Goal: Information Seeking & Learning: Compare options

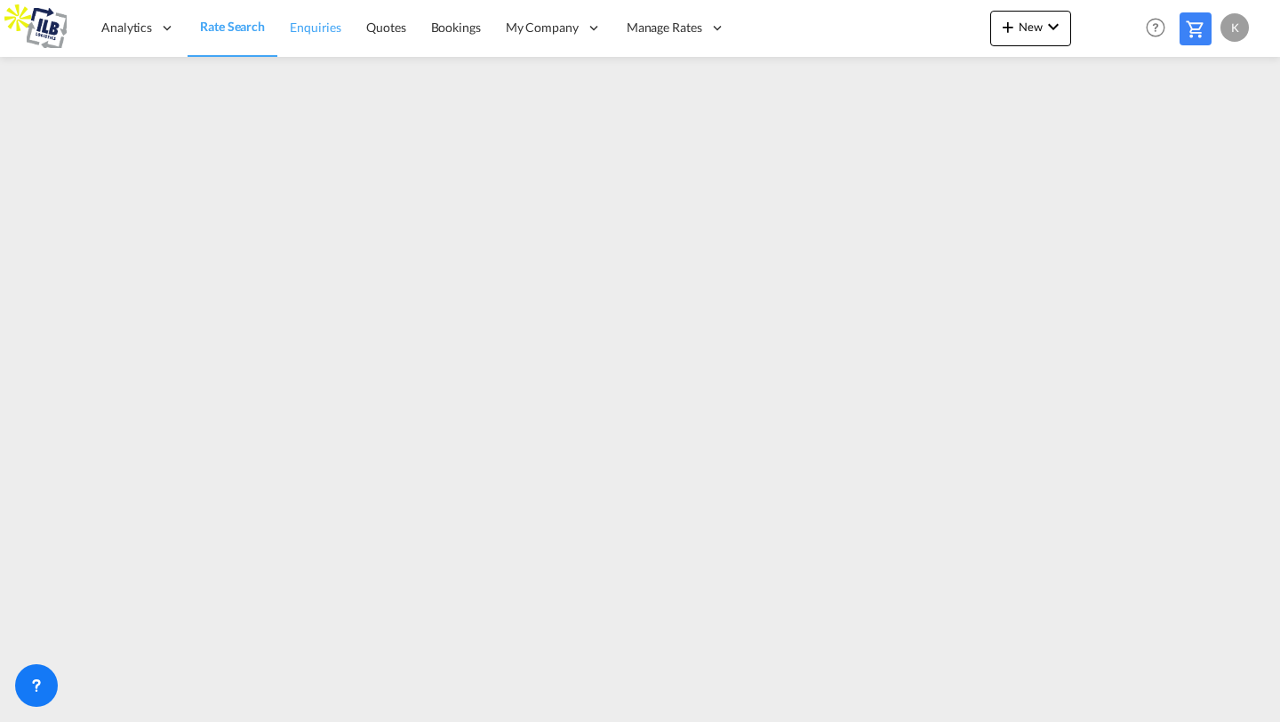
click at [335, 23] on span "Enquiries" at bounding box center [316, 27] width 52 height 15
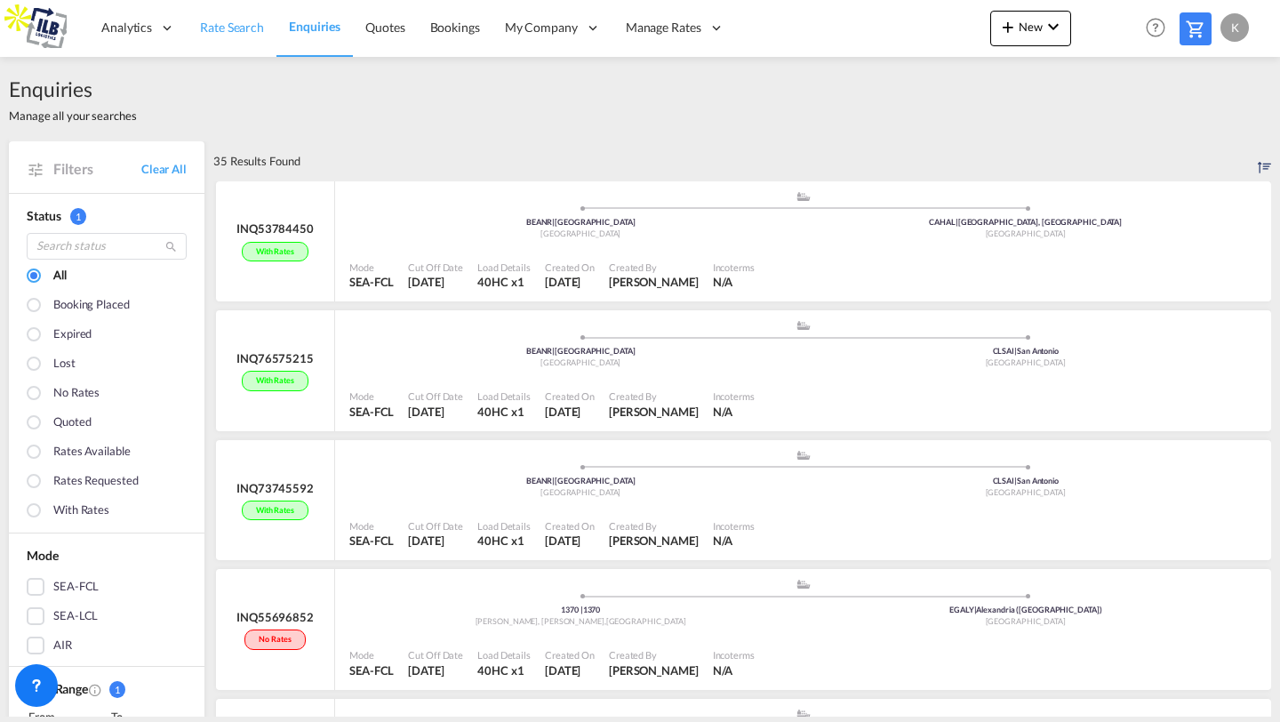
click at [241, 33] on span "Rate Search" at bounding box center [232, 27] width 64 height 15
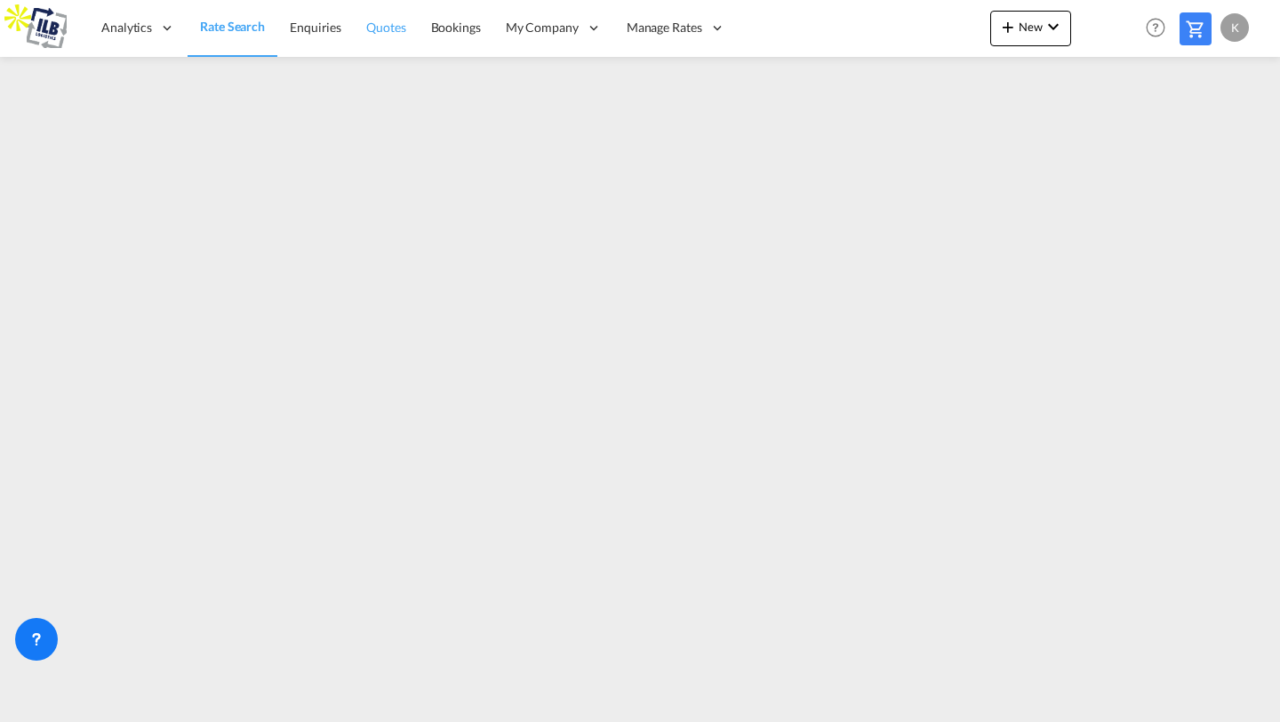
click at [383, 24] on span "Quotes" at bounding box center [385, 27] width 39 height 15
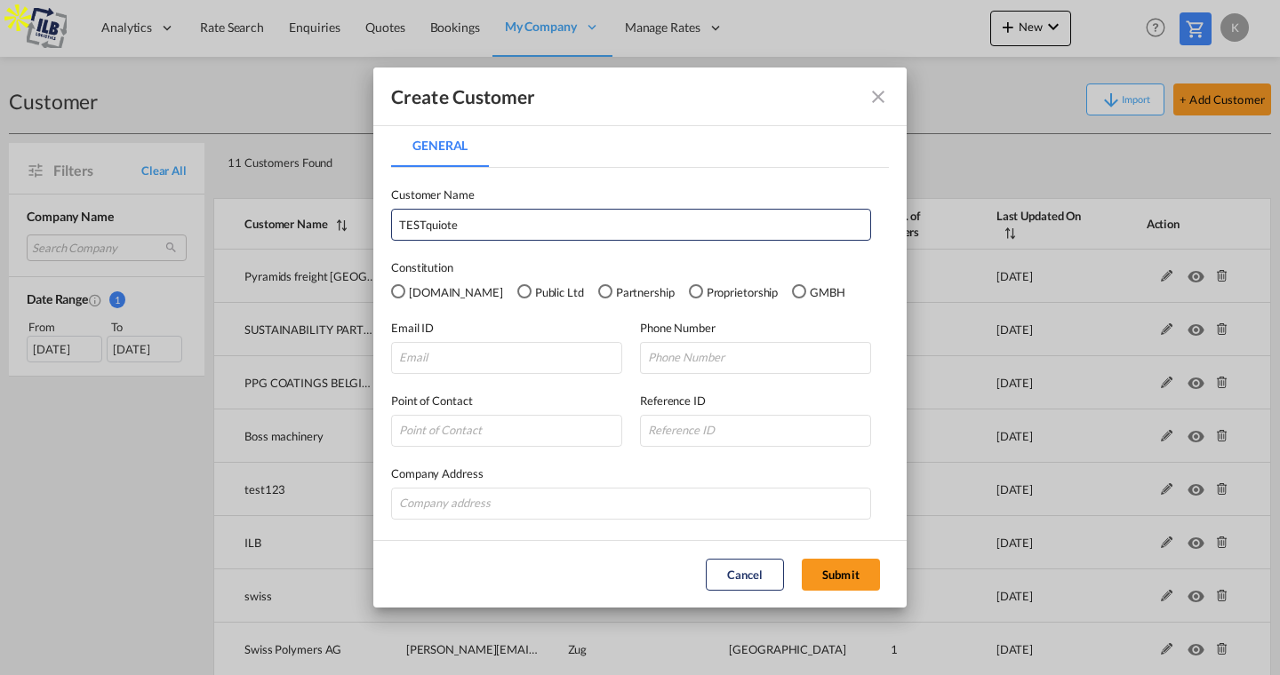
click at [598, 299] on md-radio-button "Partnership" at bounding box center [636, 292] width 76 height 20
click at [404, 291] on div "Pvt.Ltd" at bounding box center [398, 291] width 14 height 14
click at [792, 289] on div "GMBH" at bounding box center [799, 291] width 14 height 14
click at [497, 231] on input "TESTquiote" at bounding box center [631, 225] width 480 height 32
type input "TESTquote"
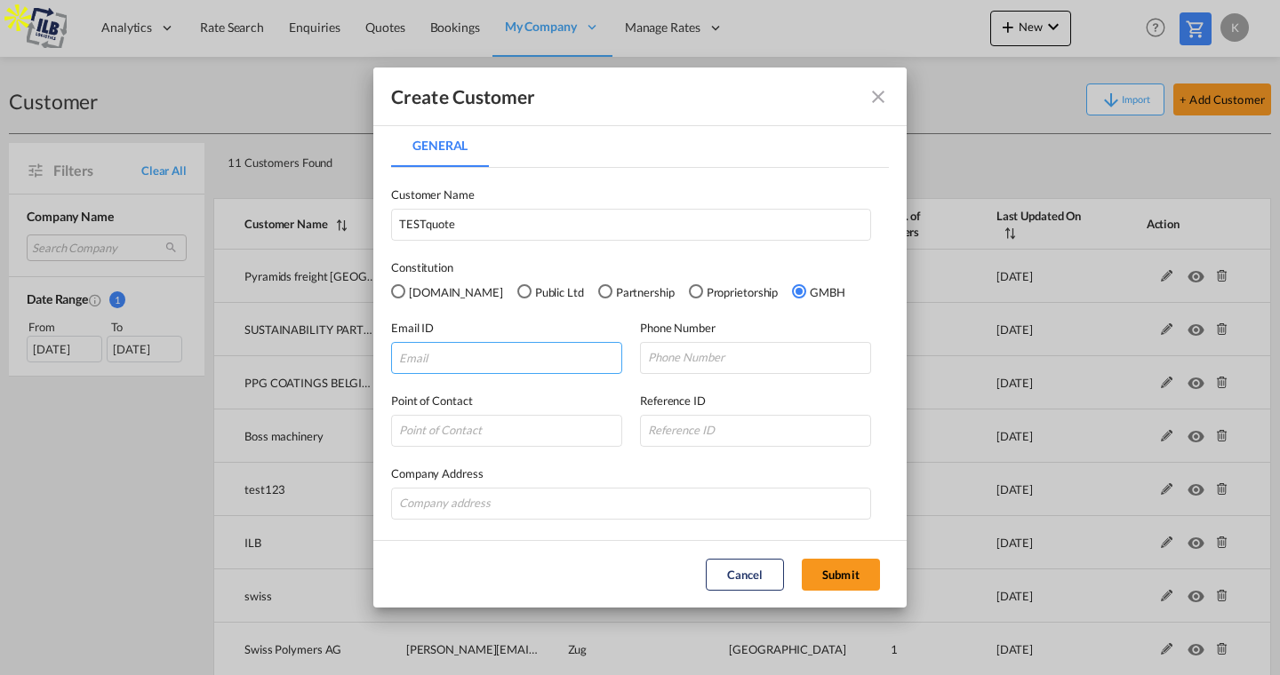
click at [439, 355] on input "General General ..." at bounding box center [506, 358] width 231 height 32
click at [873, 96] on md-icon "icon-close fg-AAA8AD" at bounding box center [877, 96] width 21 height 21
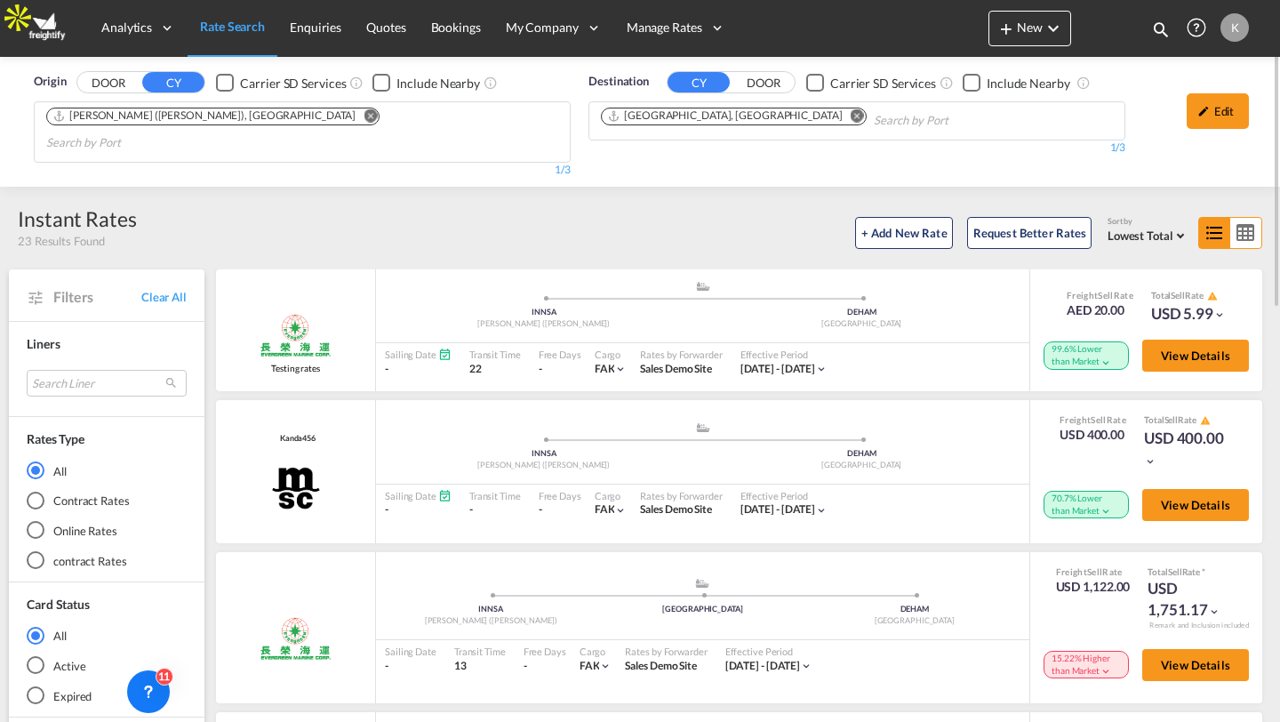
click at [33, 521] on div "Online Rates" at bounding box center [36, 530] width 18 height 18
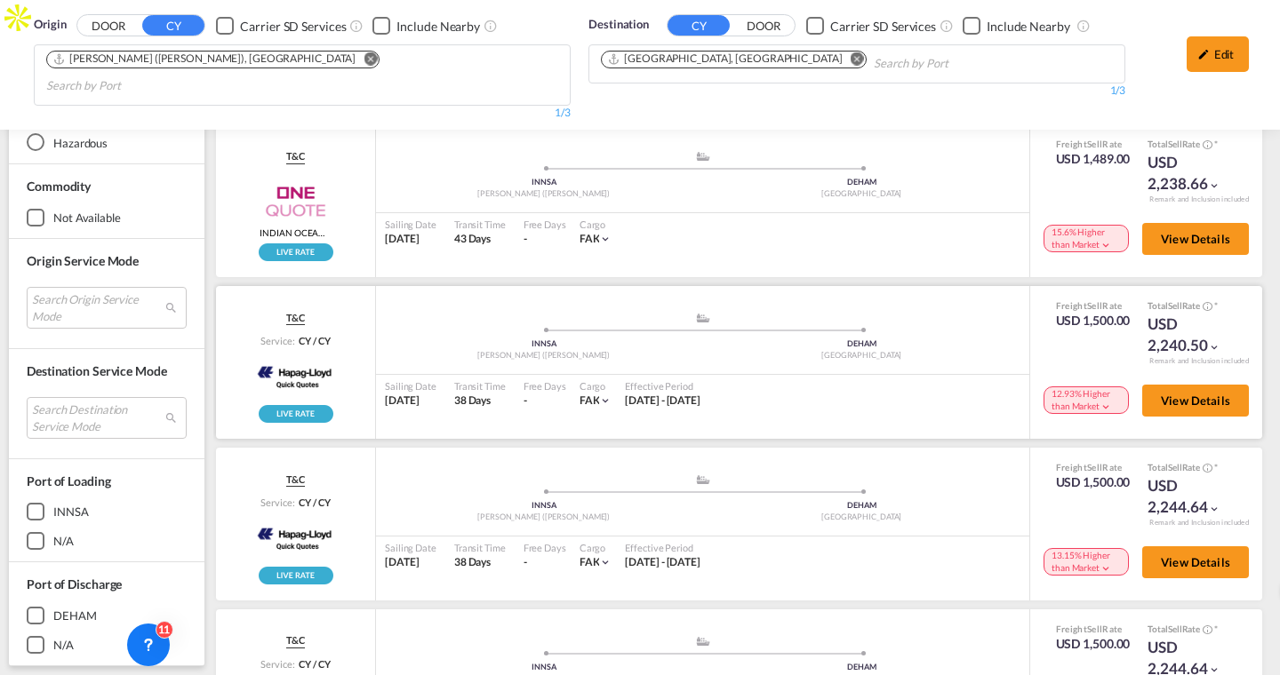
scroll to position [1025, 15]
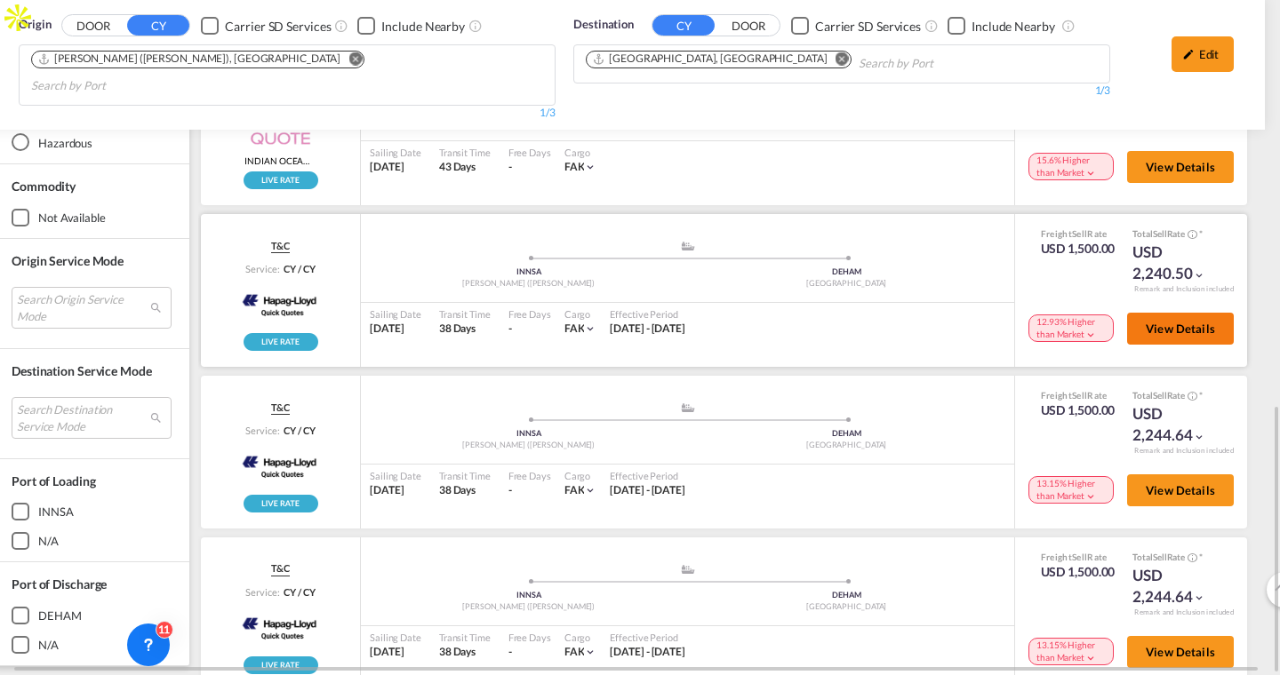
click at [1187, 322] on span "View Details" at bounding box center [1179, 329] width 69 height 14
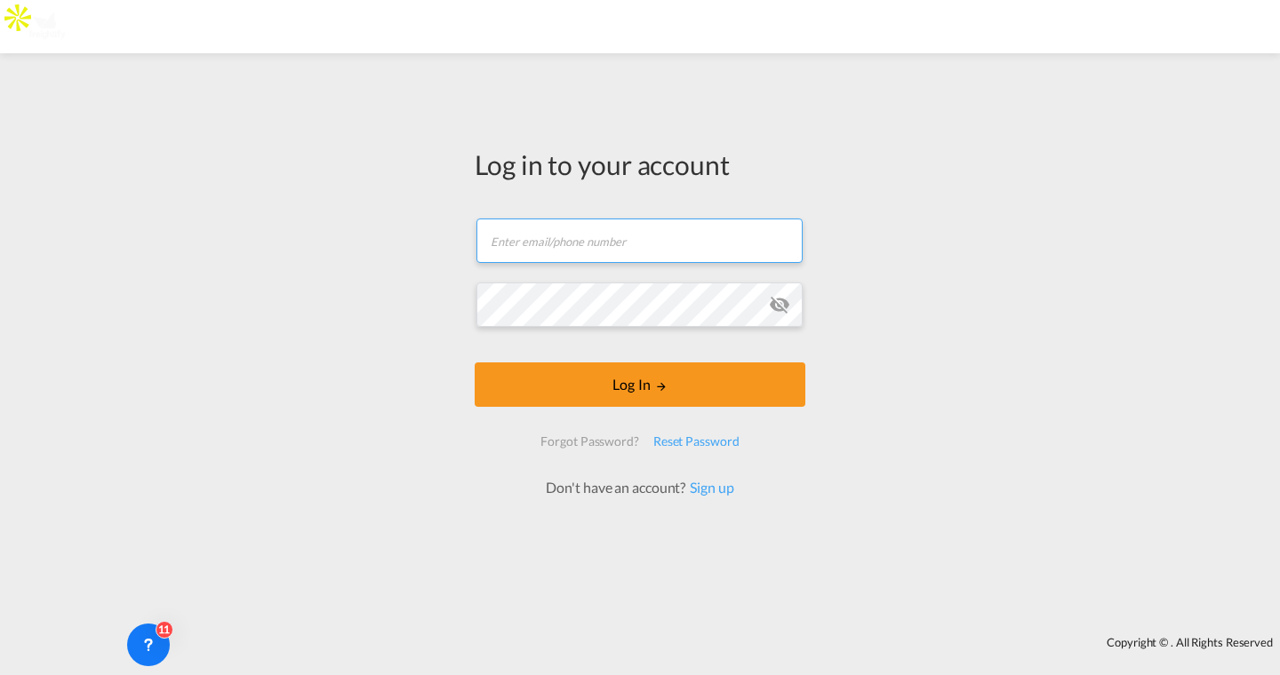
type input "kirk.aranha@freightify.com"
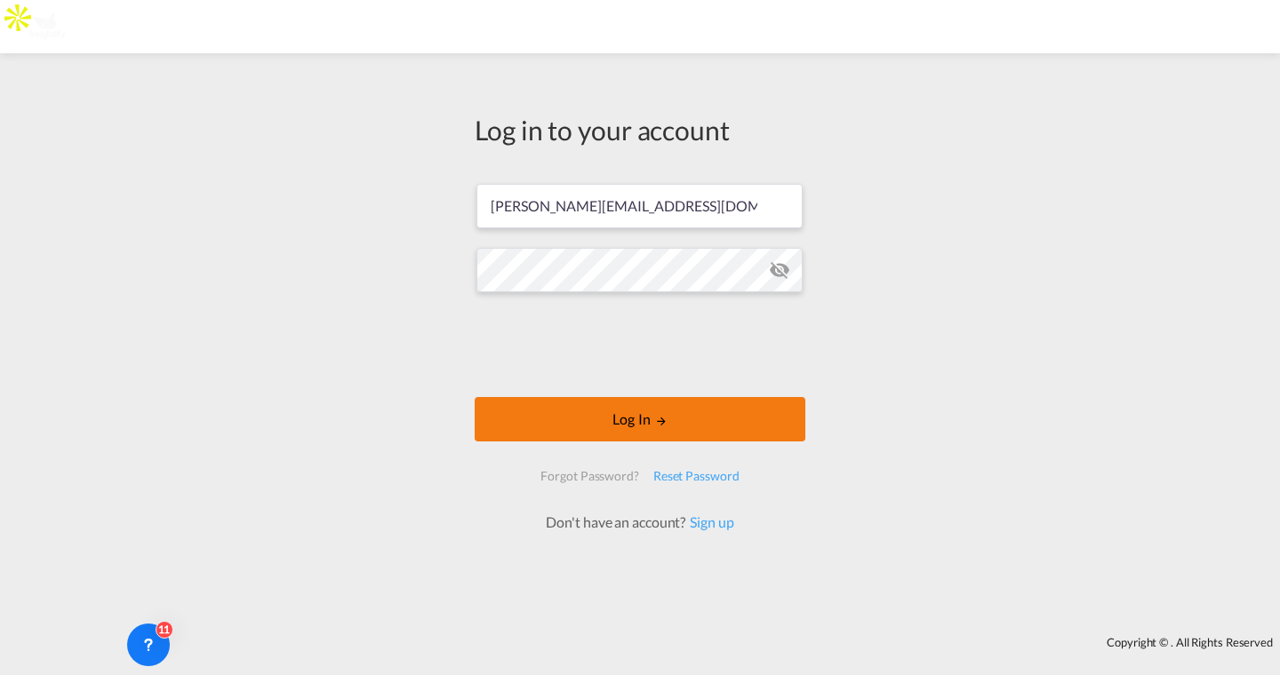
click at [547, 422] on button "Log In" at bounding box center [639, 419] width 331 height 44
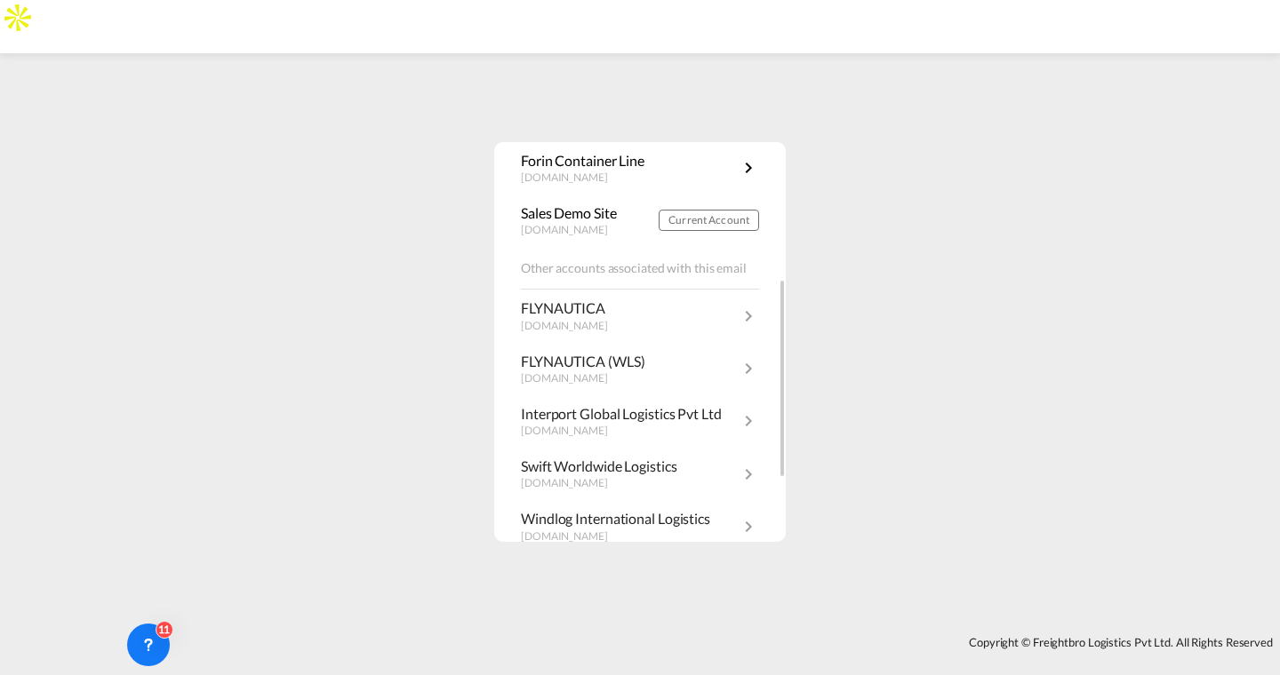
scroll to position [403, 0]
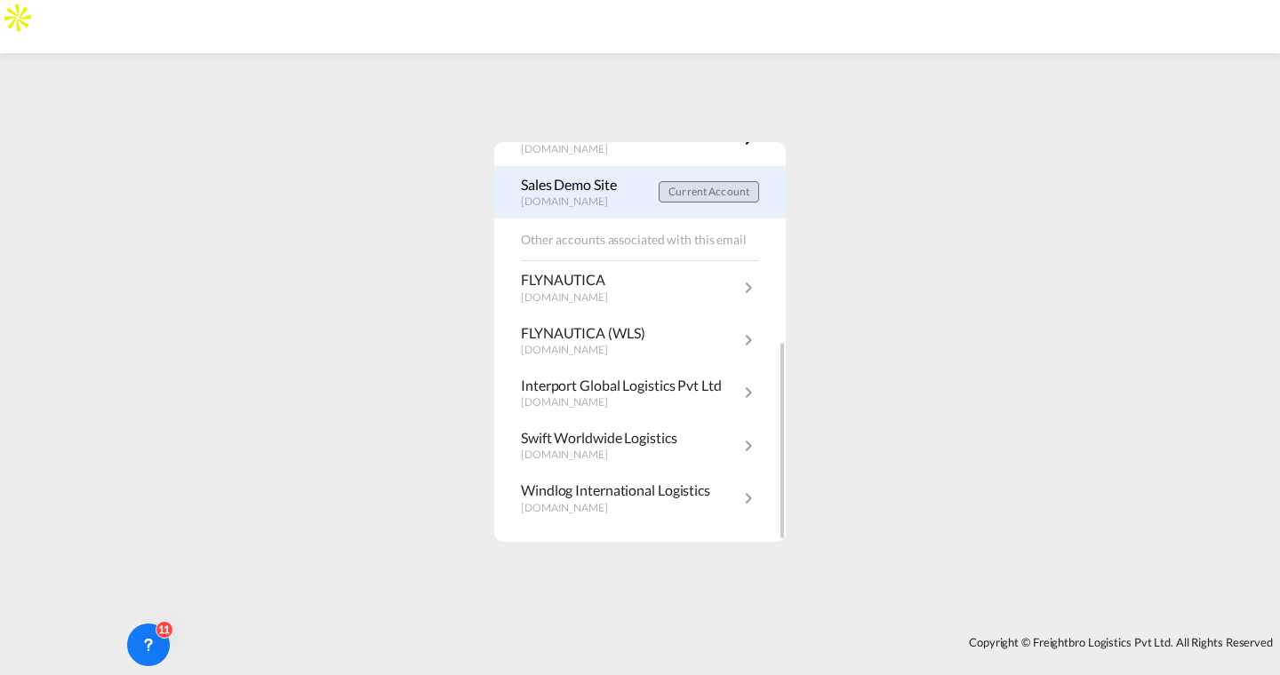
click at [674, 190] on span "Current Account" at bounding box center [708, 191] width 81 height 13
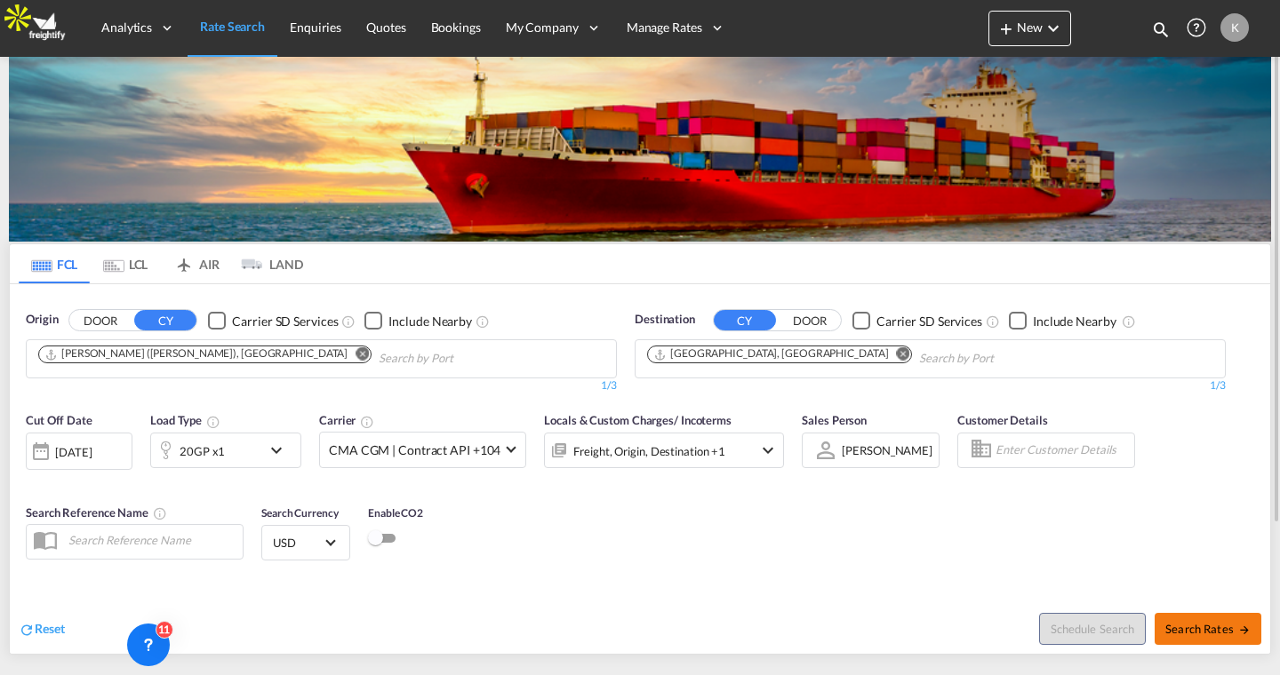
click at [1227, 633] on span "Search Rates" at bounding box center [1207, 629] width 85 height 14
type input "INNSA to DEHAM / 23 Sep 2025"
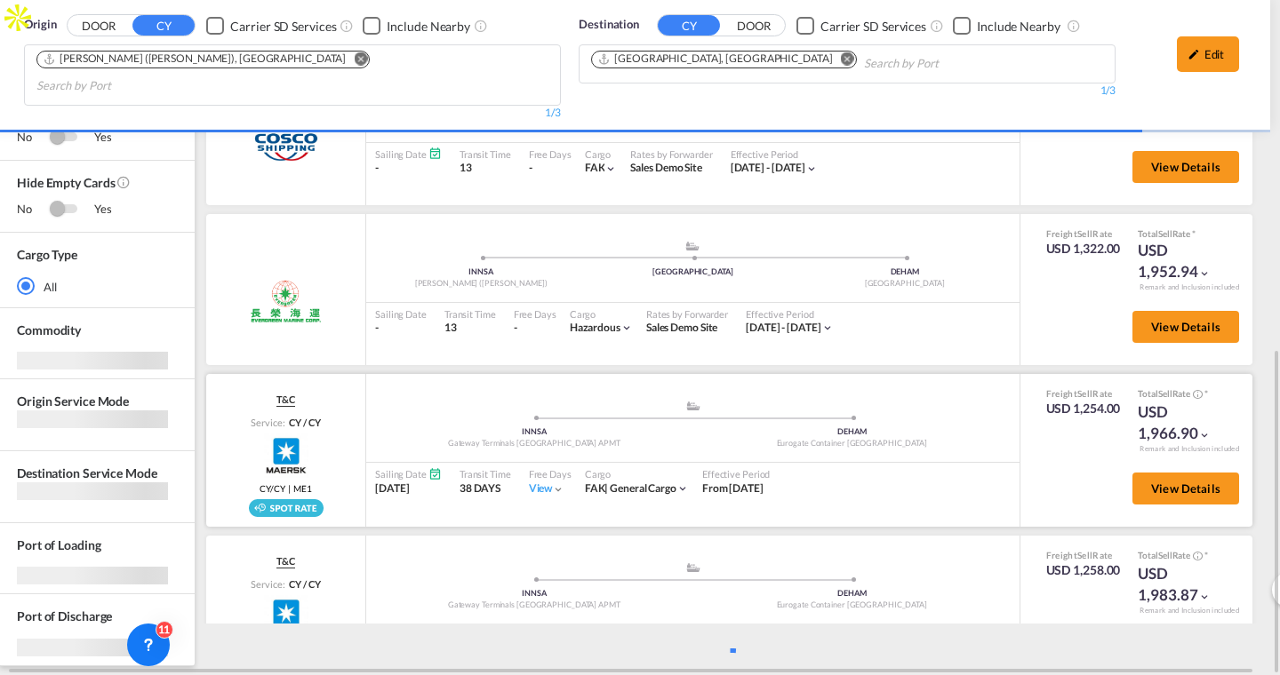
scroll to position [722, 10]
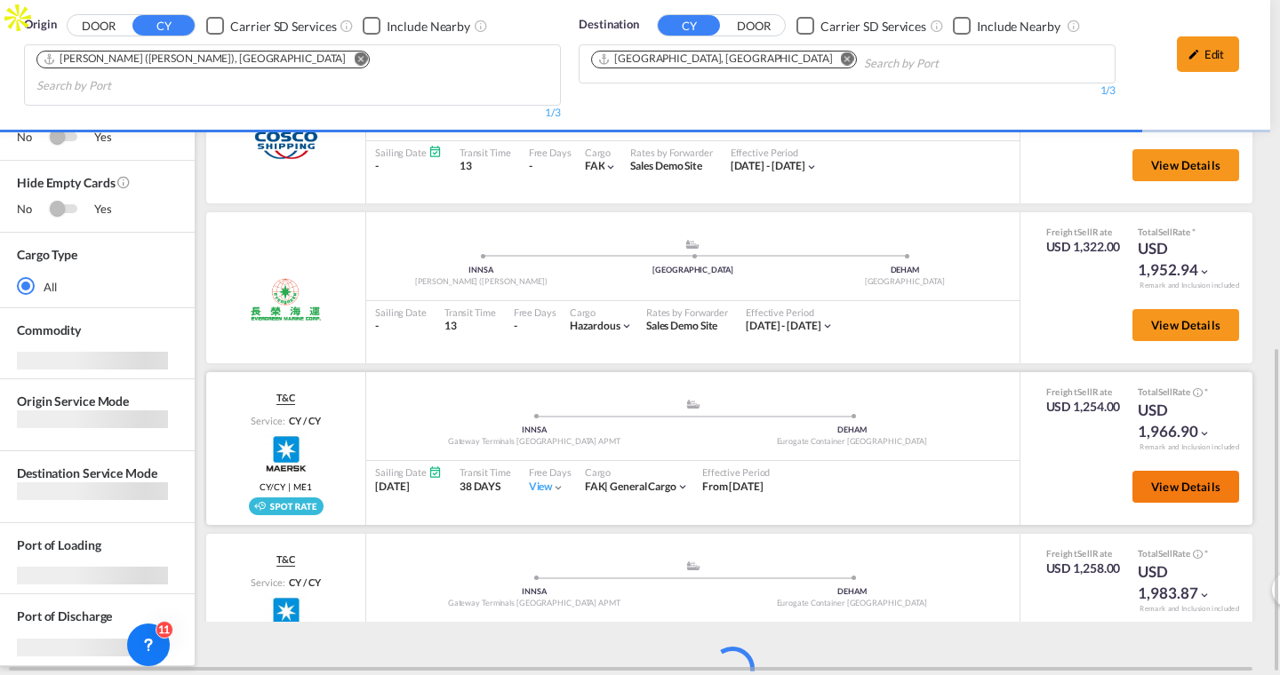
click at [1201, 480] on span "View Details" at bounding box center [1185, 487] width 69 height 14
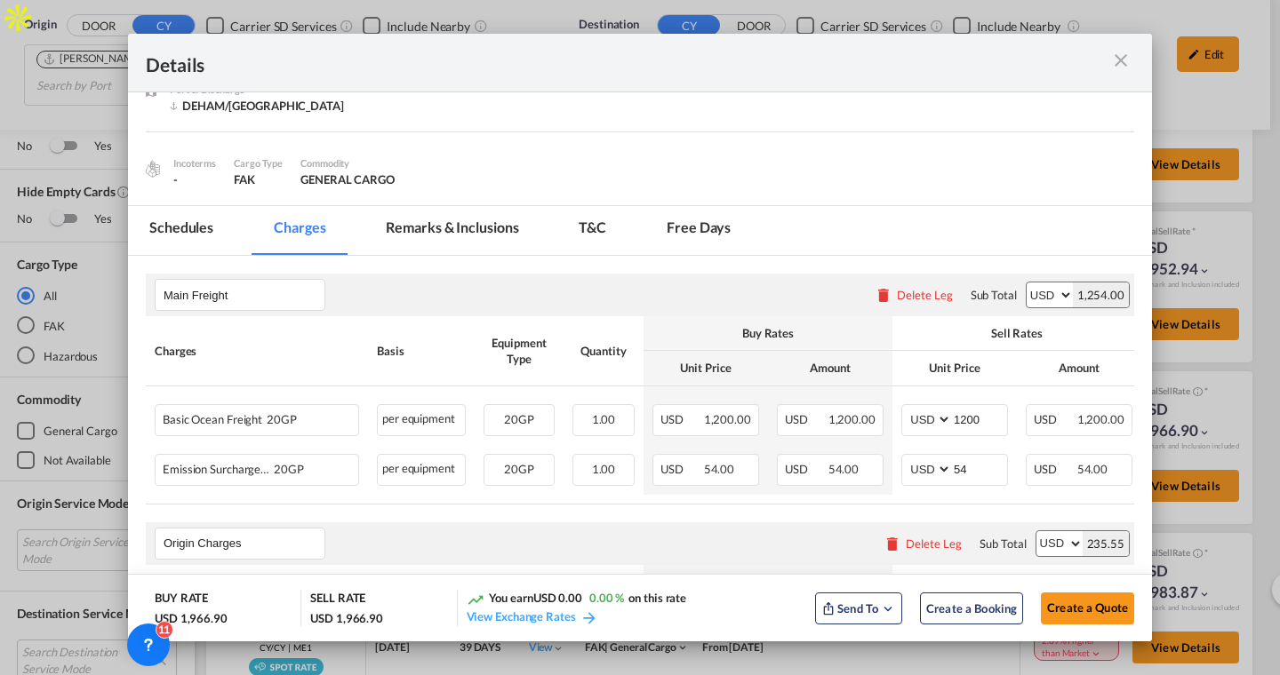
scroll to position [714, 10]
click at [179, 212] on md-tab-item "Schedules" at bounding box center [181, 230] width 107 height 49
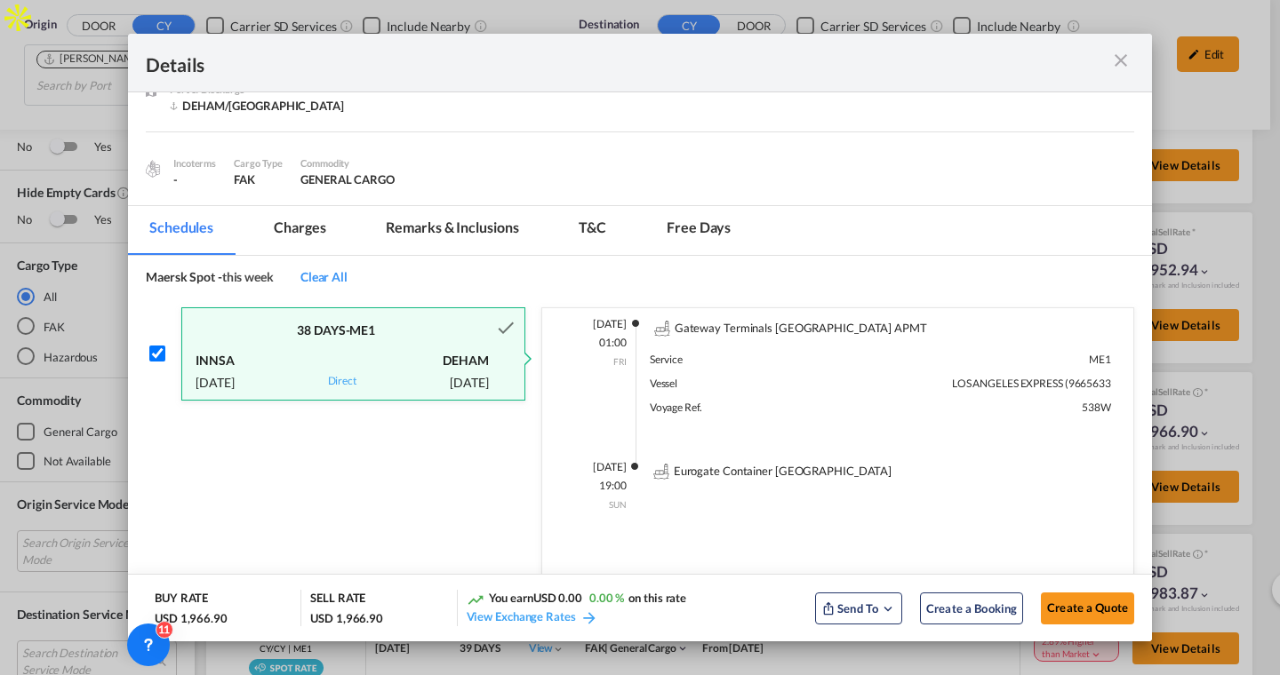
scroll to position [128, 0]
click at [307, 226] on md-tab-item "Charges" at bounding box center [299, 230] width 94 height 49
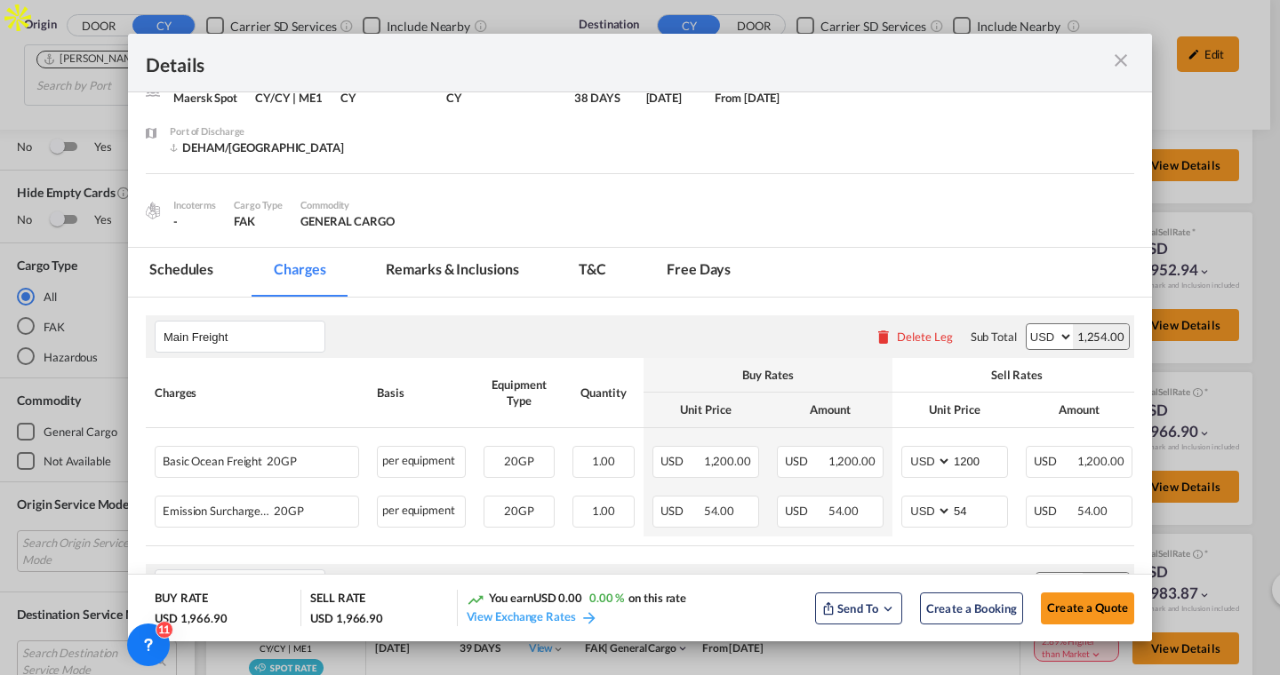
scroll to position [83, 0]
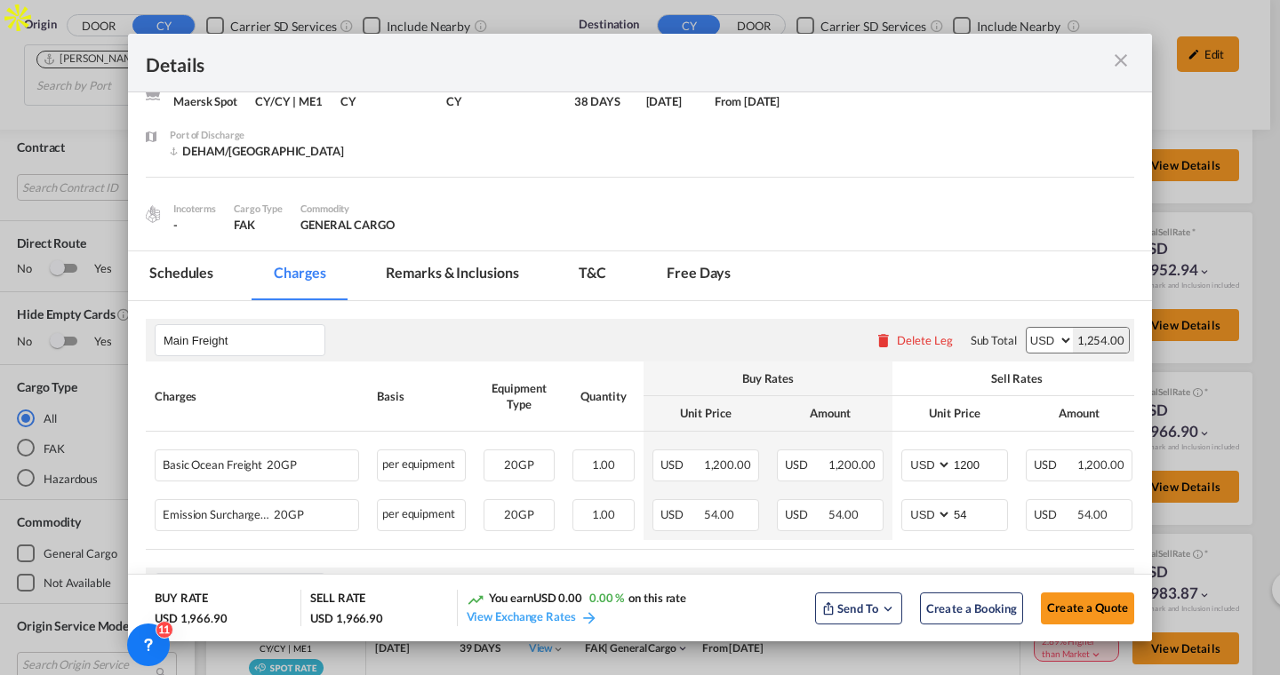
click at [1120, 60] on md-icon "icon-close m-3 fg-AAA8AD cursor" at bounding box center [1120, 60] width 21 height 21
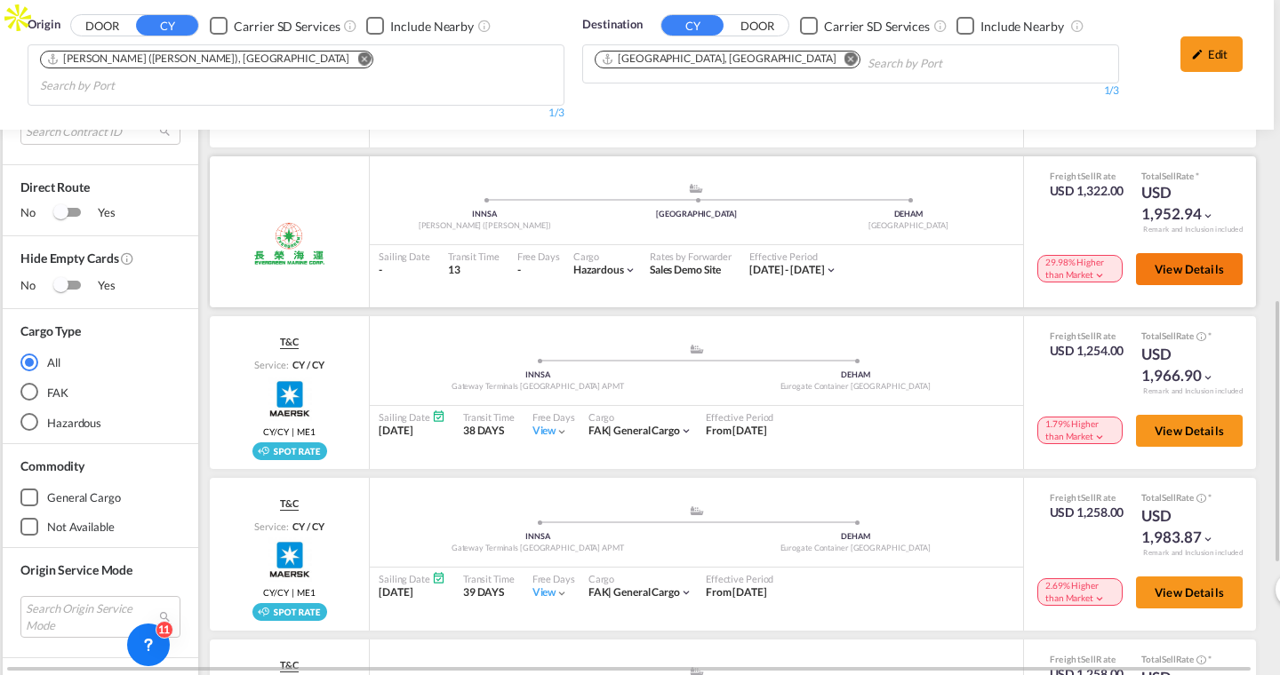
scroll to position [769, 7]
click at [1169, 424] on span "View Details" at bounding box center [1187, 431] width 69 height 14
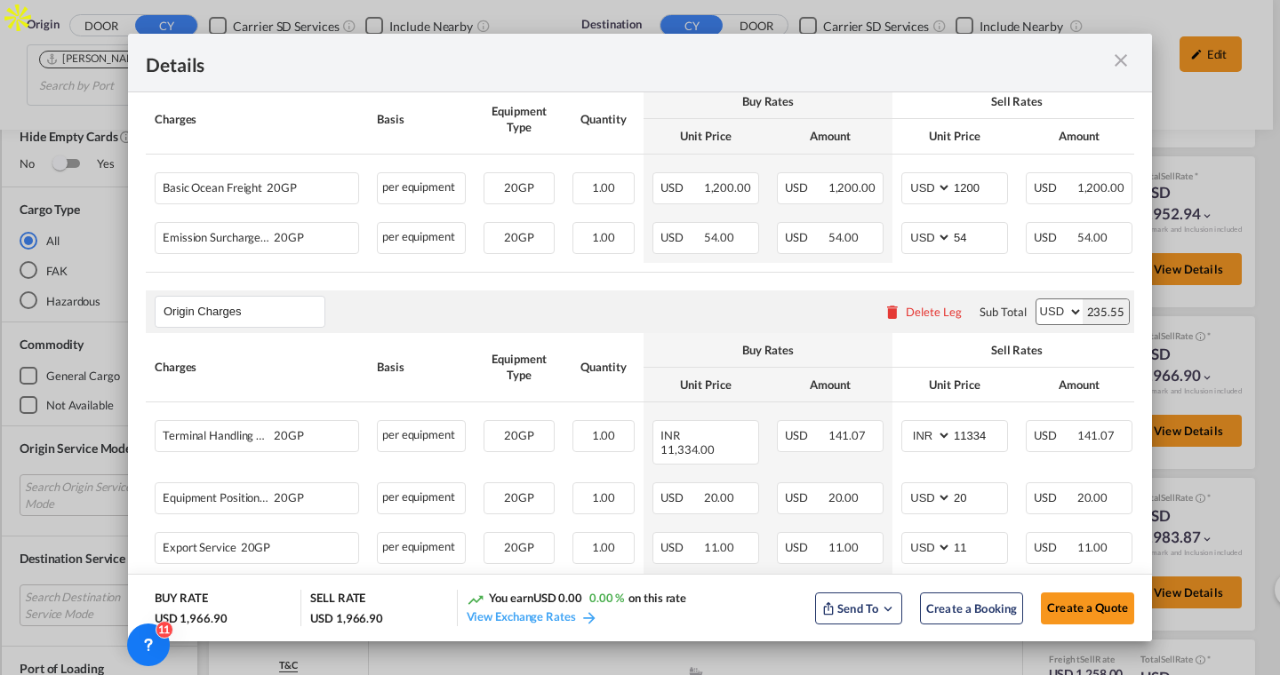
scroll to position [245, 0]
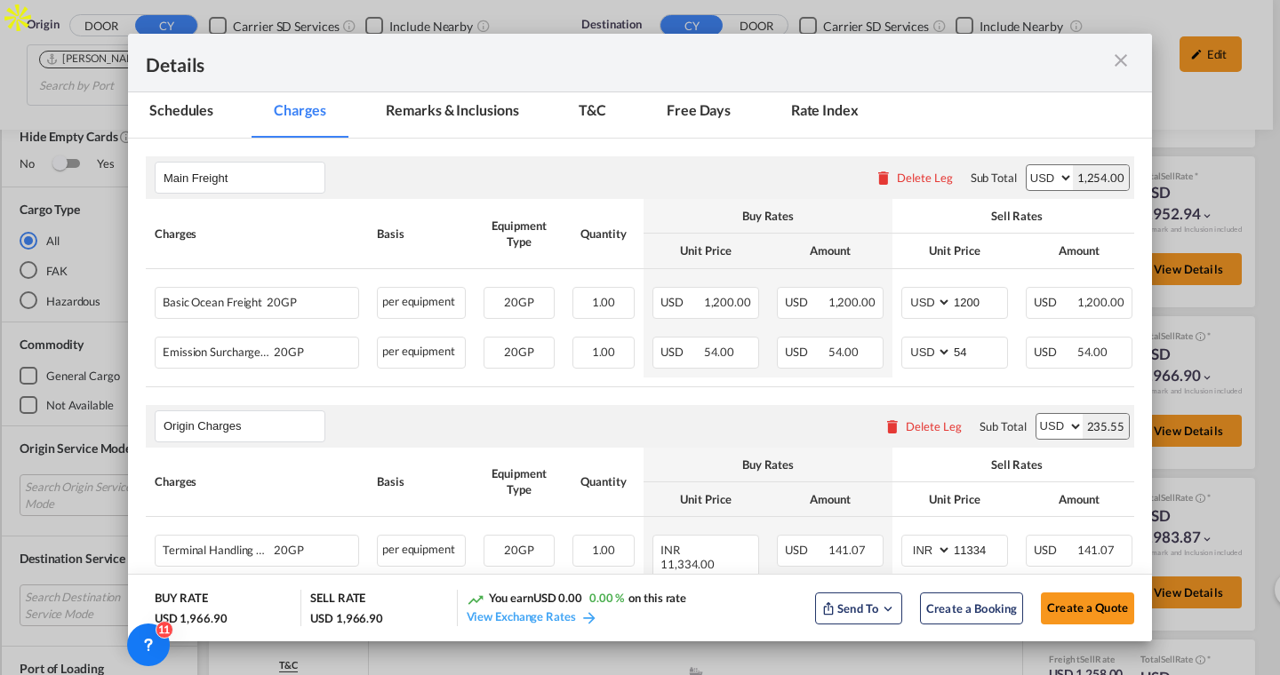
click at [174, 114] on md-tab-item "Schedules" at bounding box center [181, 113] width 107 height 49
checkbox input "true"
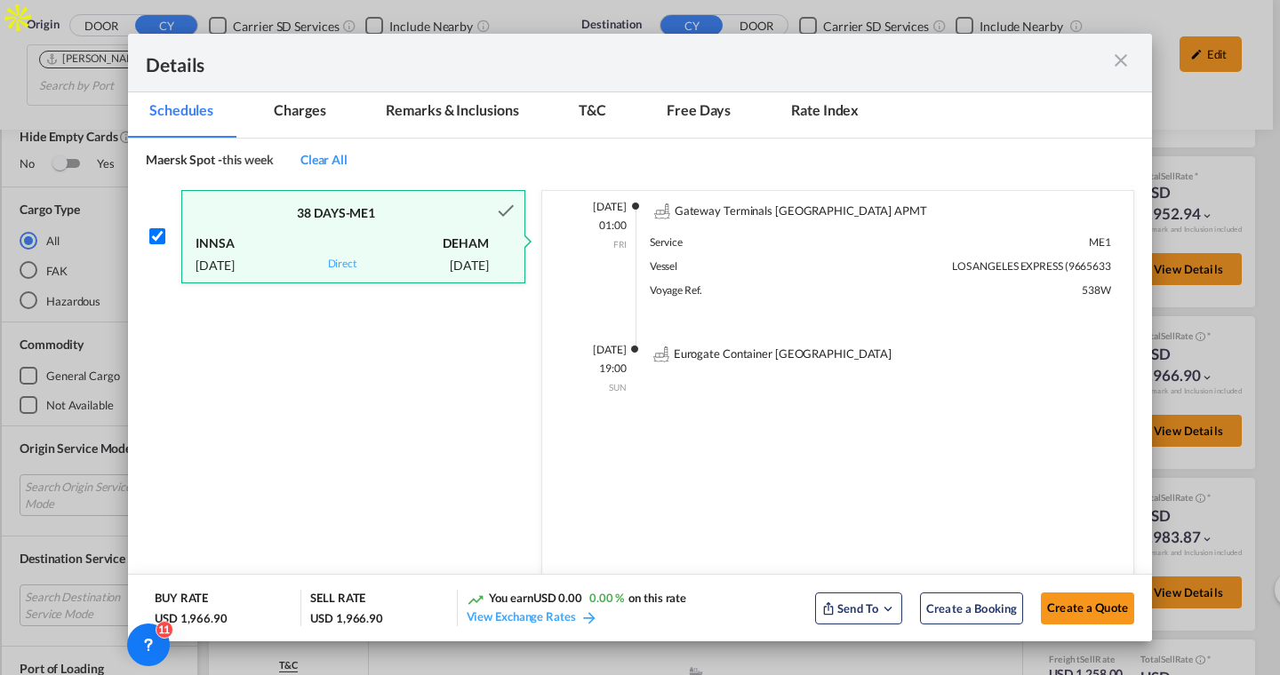
click at [307, 122] on md-tab-item "Charges" at bounding box center [299, 113] width 94 height 49
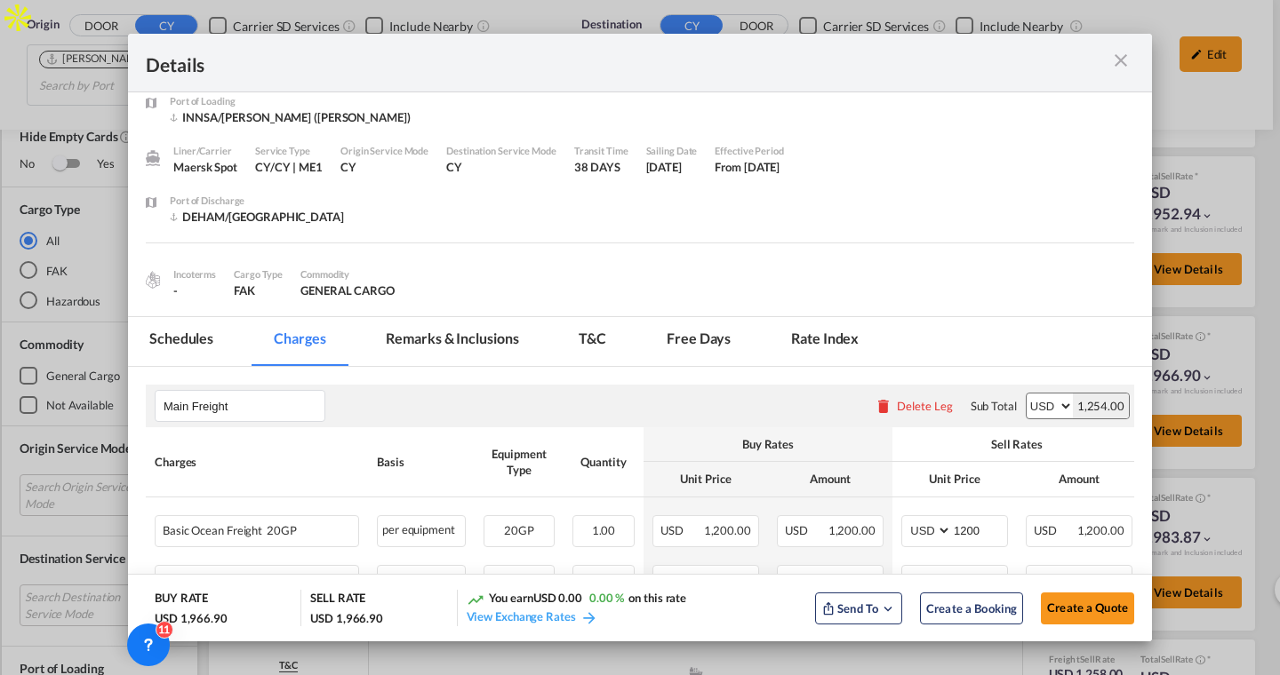
scroll to position [0, 0]
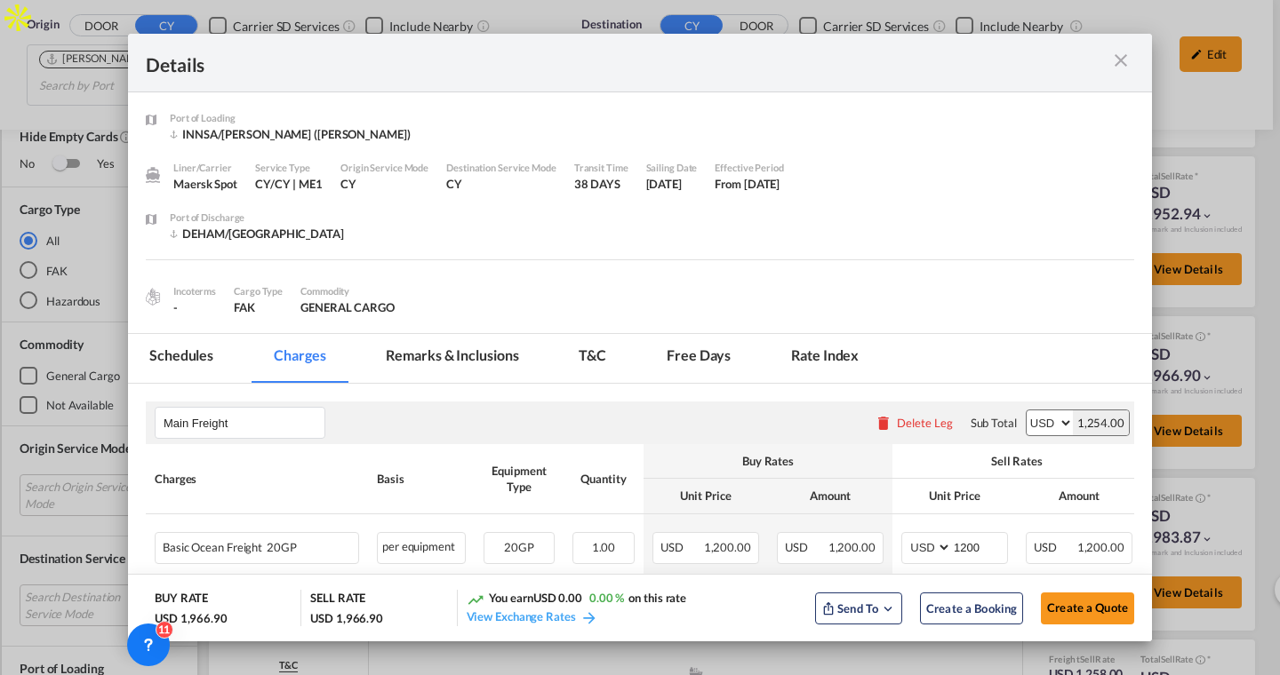
click at [1123, 61] on md-icon "icon-close m-3 fg-AAA8AD cursor" at bounding box center [1120, 60] width 21 height 21
